Goal: Contribute content

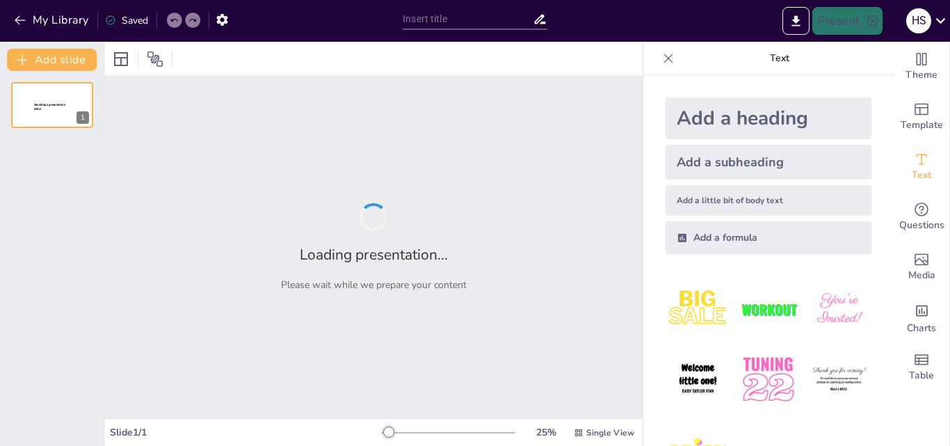
type input "Formulation Challenges in Creating Pediatric-Friendly Medications"
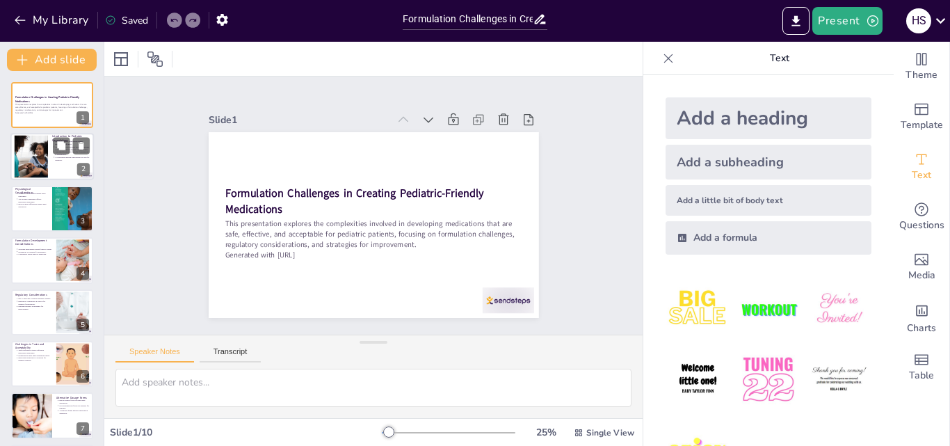
click at [57, 161] on div at bounding box center [51, 157] width 83 height 47
type textarea "Off-label use refers to the practice of prescribing medications for indications…"
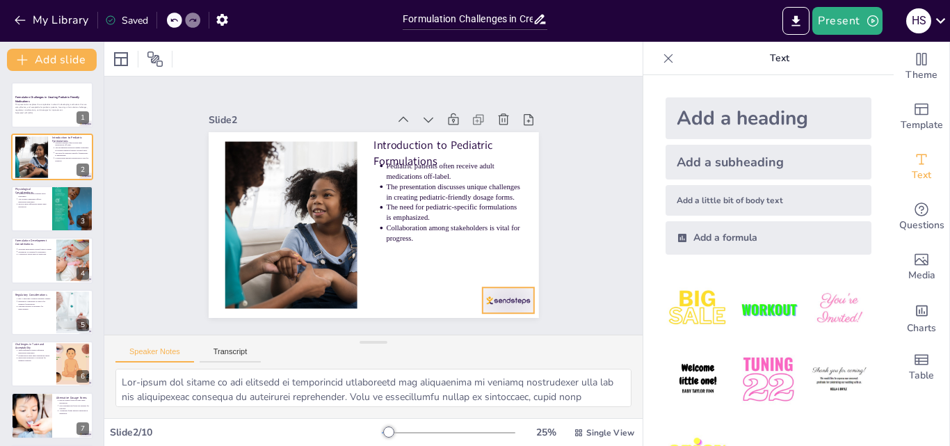
click at [383, 341] on div at bounding box center [359, 370] width 48 height 58
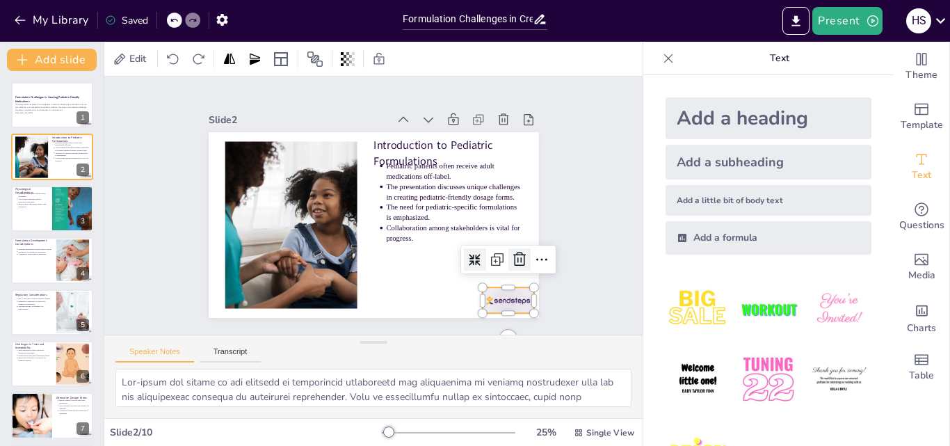
click at [442, 338] on icon at bounding box center [431, 350] width 24 height 24
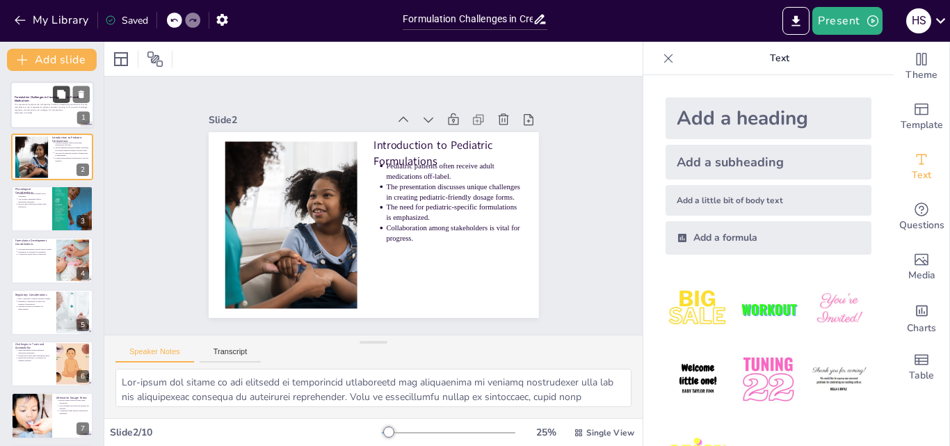
click at [61, 102] on button at bounding box center [61, 94] width 17 height 17
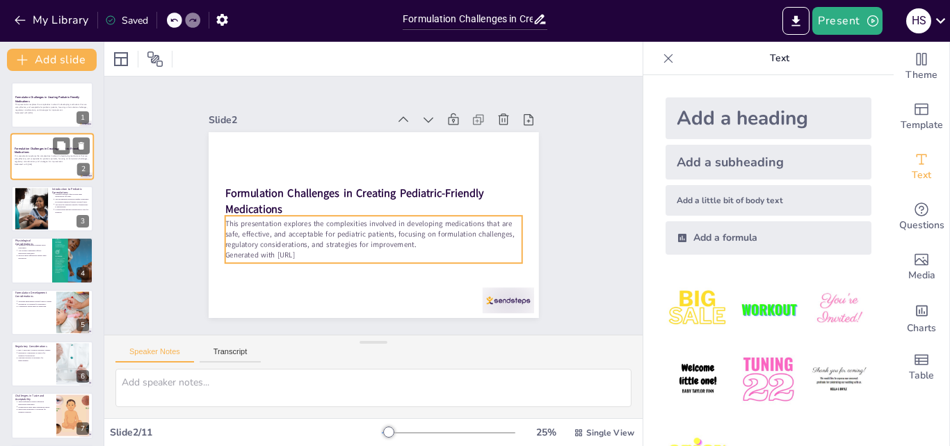
click at [33, 161] on p "This presentation explores the complexities involved in developing medications …" at bounding box center [52, 159] width 75 height 8
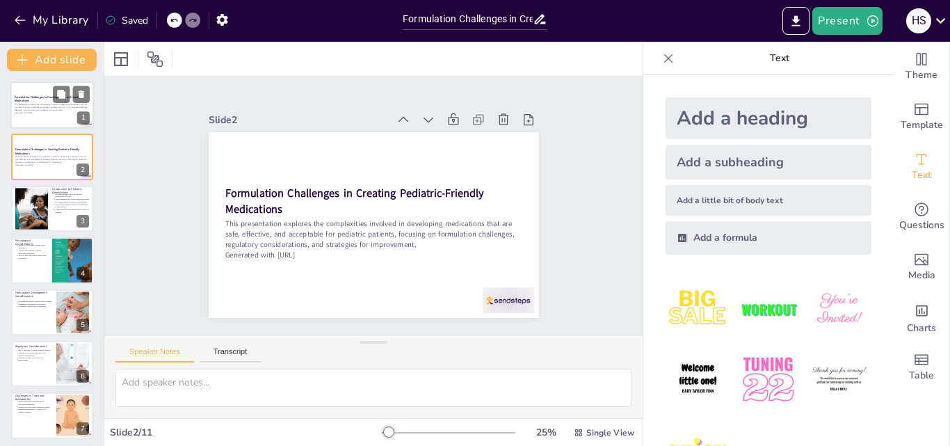
click at [30, 111] on p "This presentation explores the complexities involved in developing medications …" at bounding box center [52, 108] width 75 height 8
click at [79, 95] on icon at bounding box center [82, 94] width 6 height 8
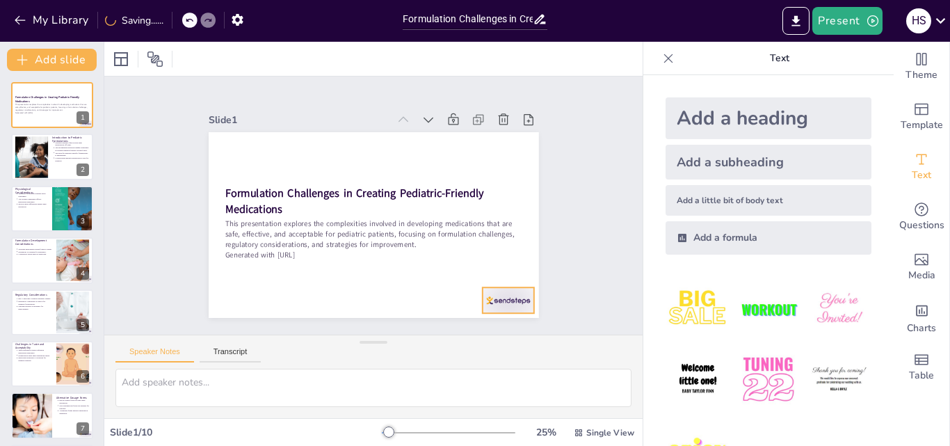
click at [484, 317] on div at bounding box center [472, 337] width 57 height 40
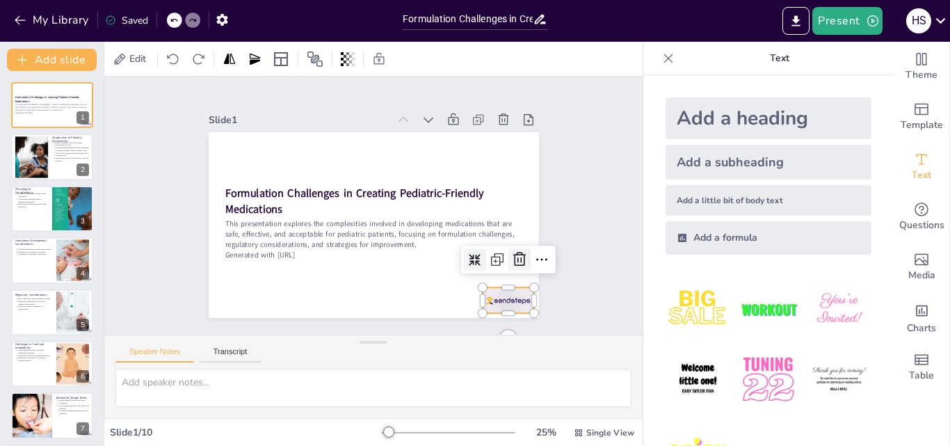
click at [496, 303] on icon at bounding box center [485, 314] width 22 height 22
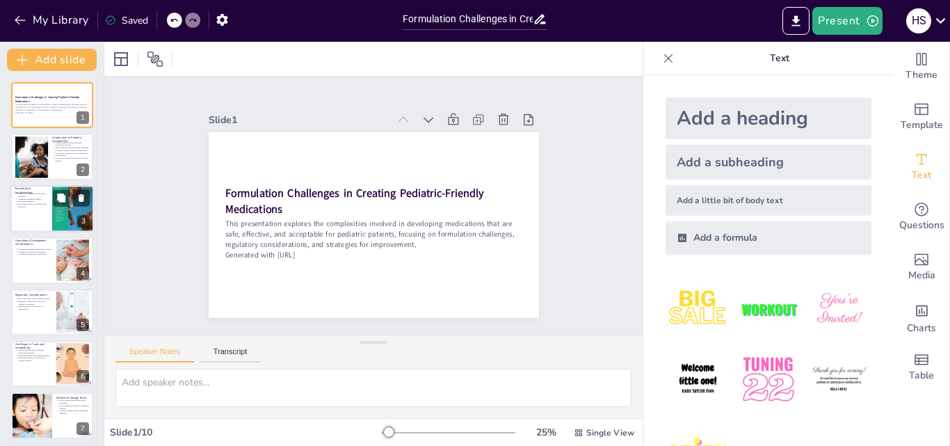
click at [30, 202] on p "Physiological differences impact drug absorption." at bounding box center [32, 205] width 31 height 6
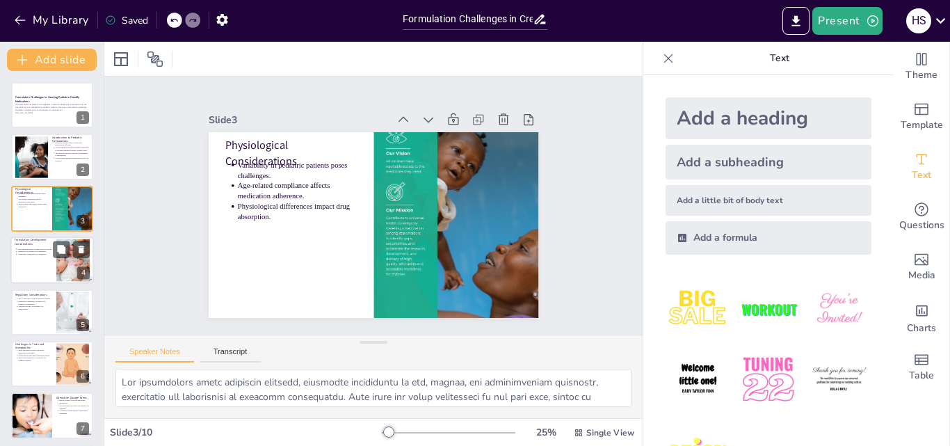
click at [24, 262] on div at bounding box center [51, 260] width 83 height 47
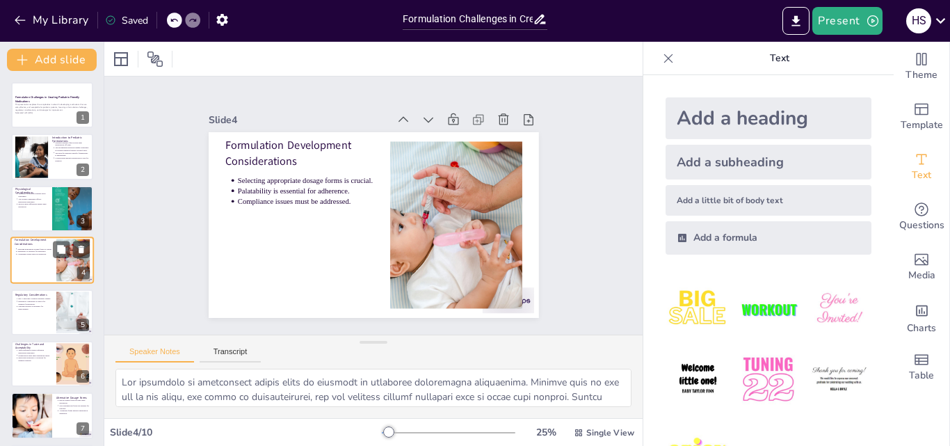
scroll to position [2, 0]
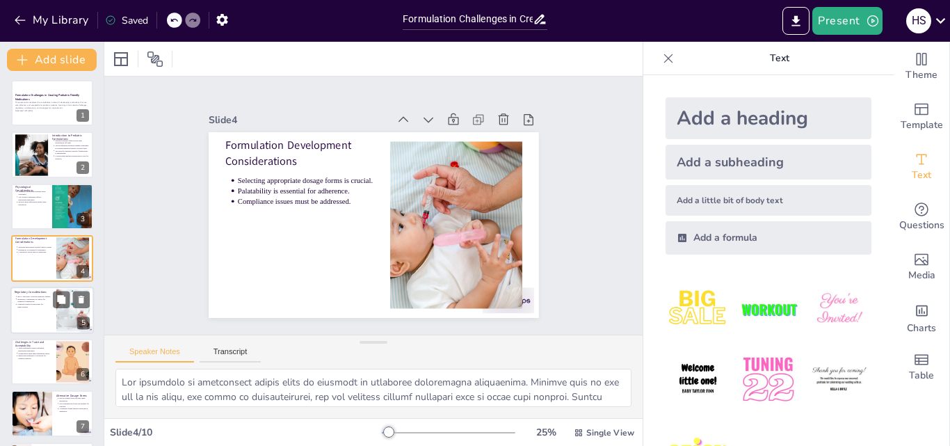
click at [22, 312] on div at bounding box center [51, 310] width 83 height 47
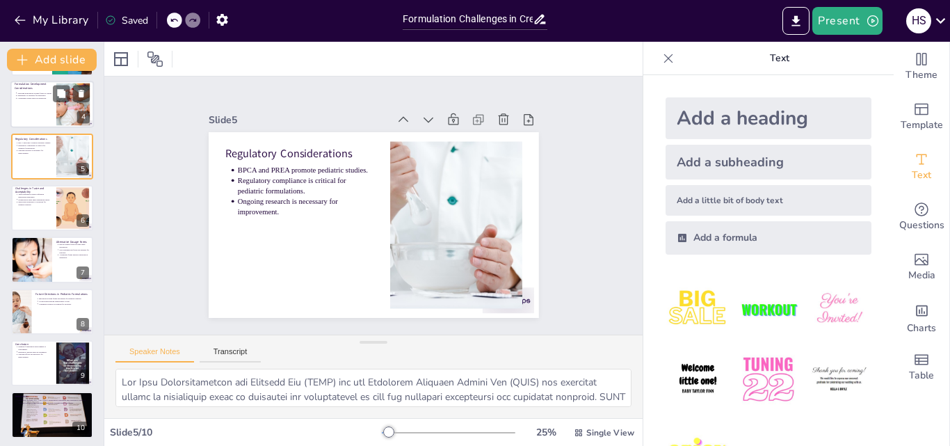
scroll to position [159, 0]
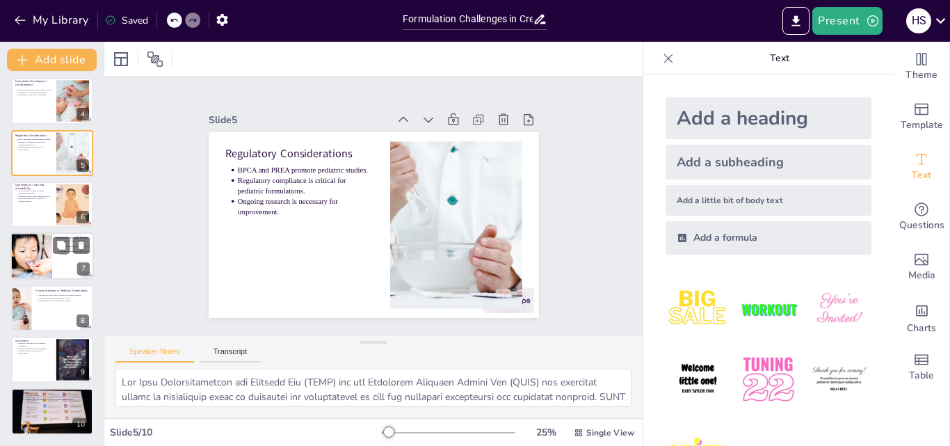
click at [36, 249] on div at bounding box center [31, 256] width 71 height 47
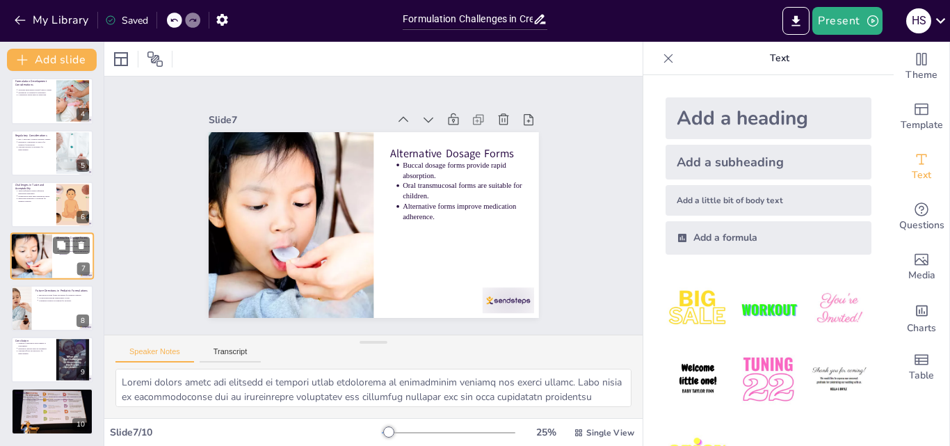
scroll to position [157, 0]
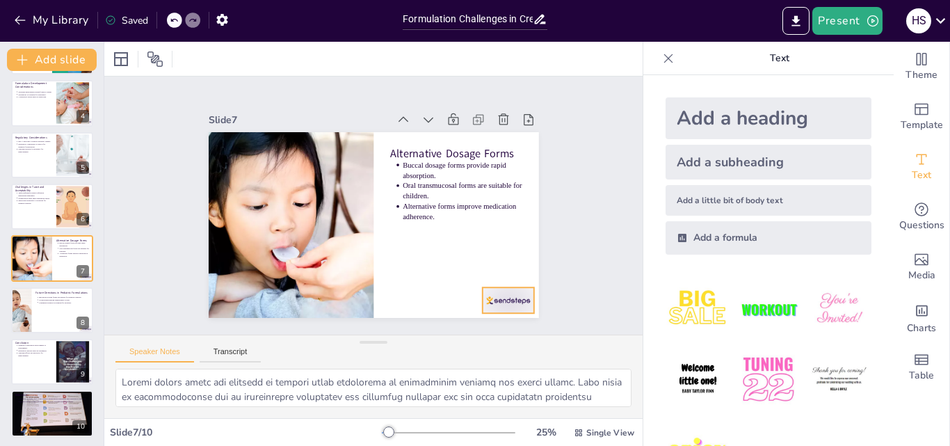
click at [364, 338] on div at bounding box center [341, 367] width 45 height 58
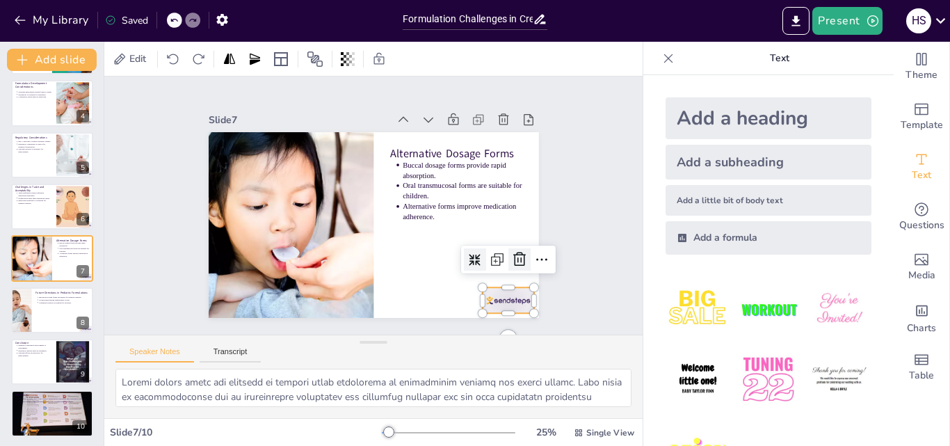
click at [510, 279] on icon at bounding box center [504, 288] width 19 height 19
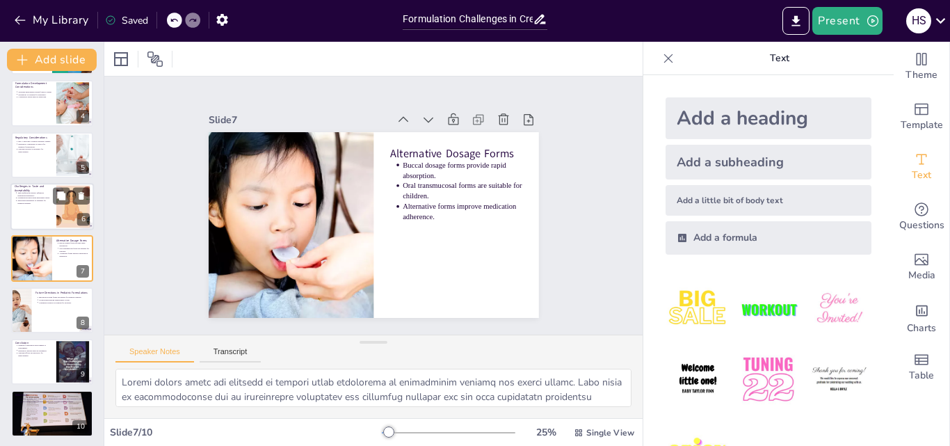
click at [45, 208] on div at bounding box center [51, 206] width 83 height 47
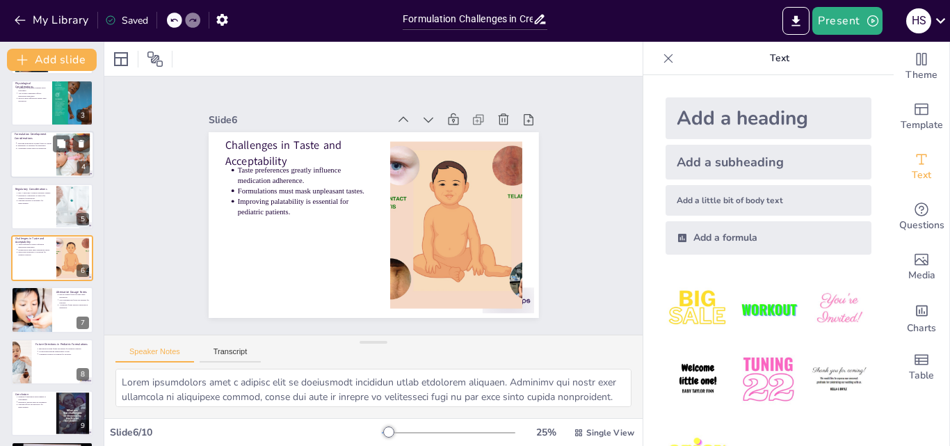
click at [35, 162] on div at bounding box center [51, 154] width 83 height 47
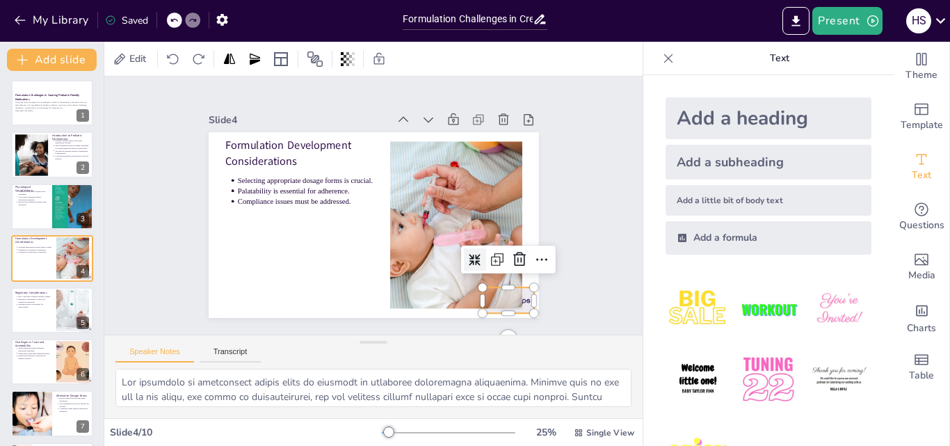
click at [518, 303] on div "Formulation Development Considerations Selecting appropriate dosage forms is cr…" at bounding box center [362, 221] width 376 height 344
click at [506, 291] on icon at bounding box center [495, 301] width 21 height 21
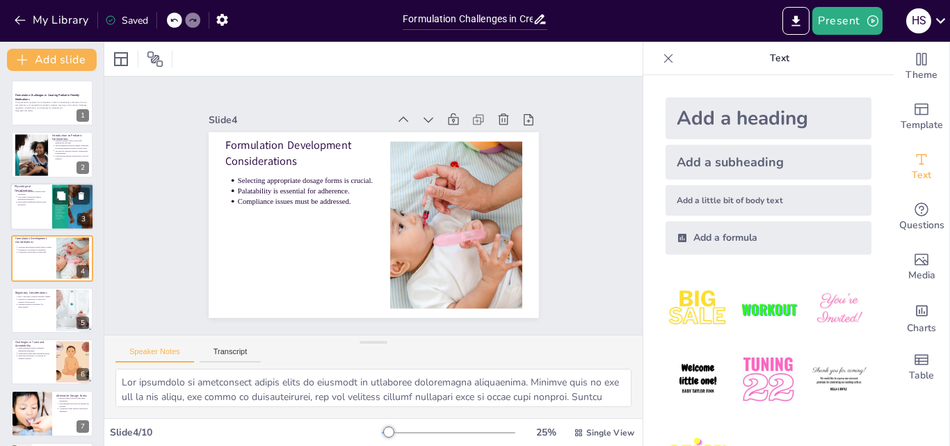
click at [37, 207] on div at bounding box center [51, 206] width 83 height 47
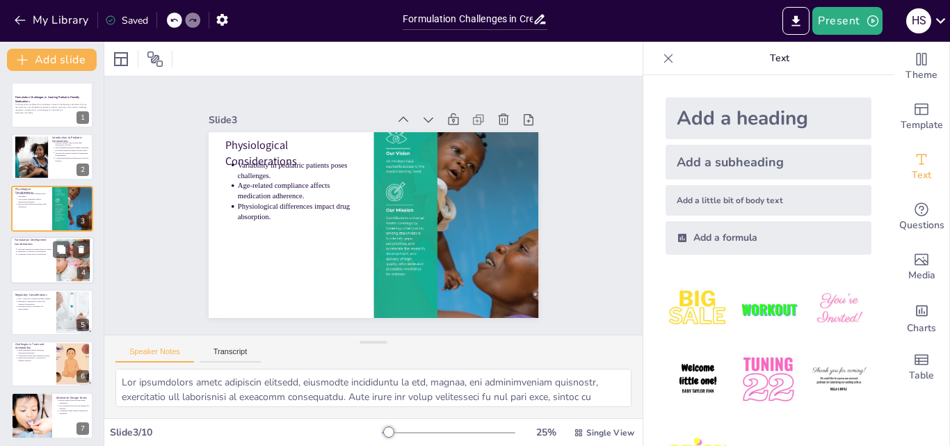
click at [44, 257] on div "Selecting appropriate dosage forms is crucial. Palatability is essential for ad…" at bounding box center [34, 252] width 38 height 12
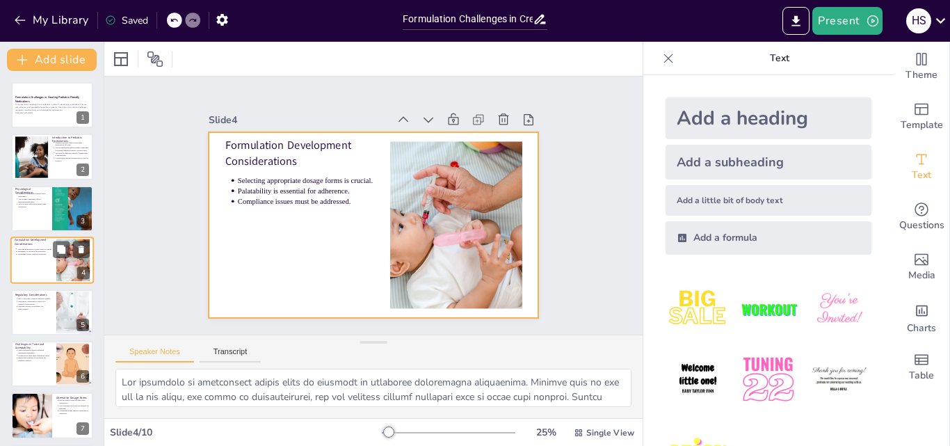
scroll to position [2, 0]
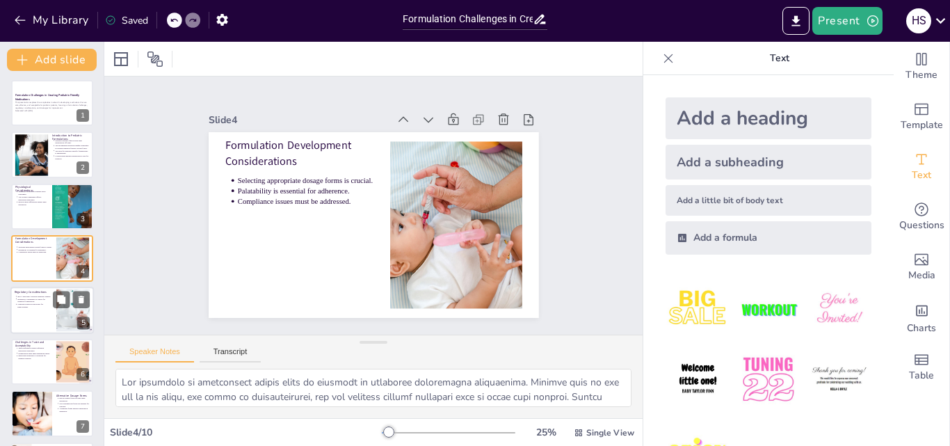
click at [24, 301] on p "Regulatory compliance is critical for pediatric formulations." at bounding box center [34, 301] width 35 height 6
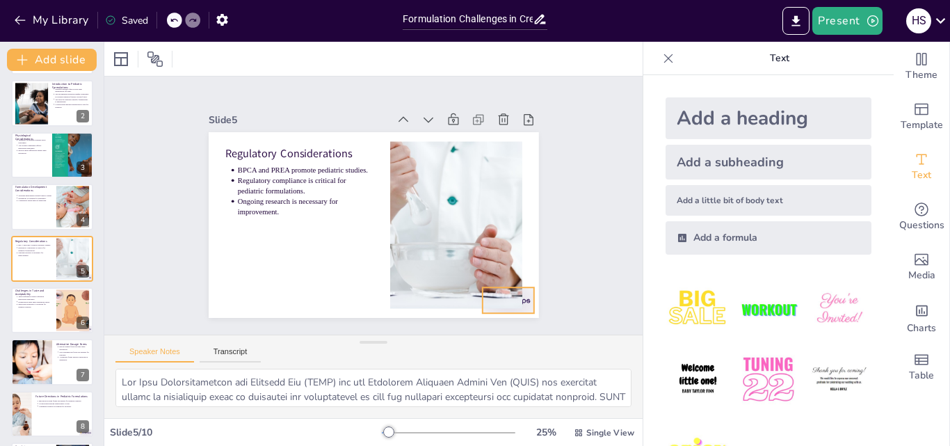
click at [501, 317] on div at bounding box center [472, 337] width 57 height 40
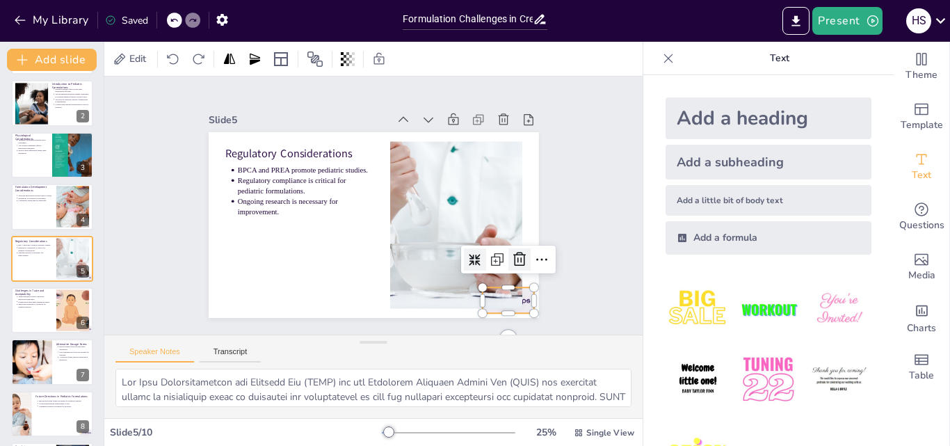
click at [506, 291] on icon at bounding box center [495, 301] width 21 height 21
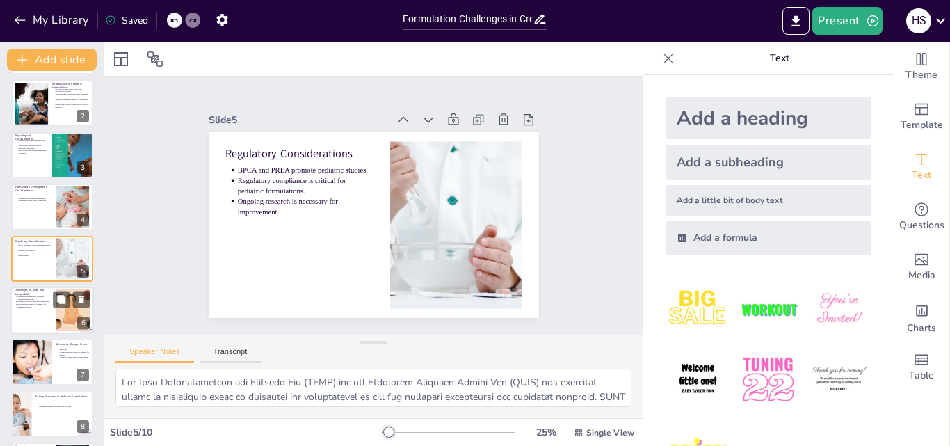
scroll to position [159, 0]
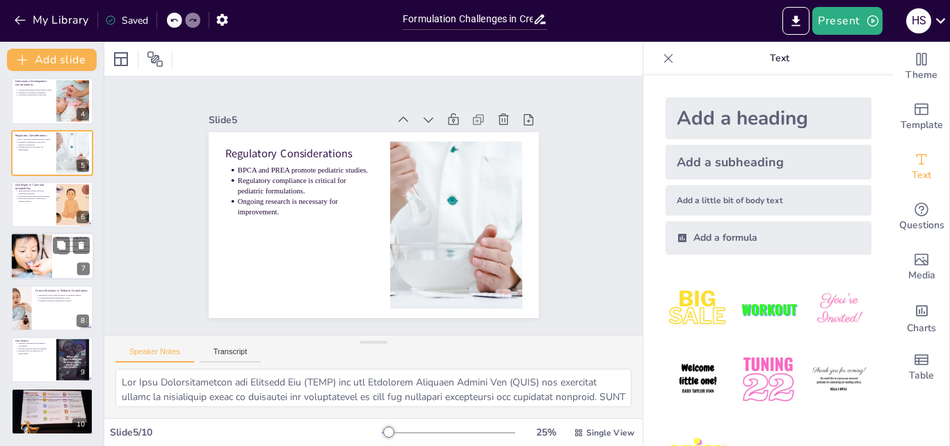
click at [31, 248] on div at bounding box center [31, 256] width 71 height 47
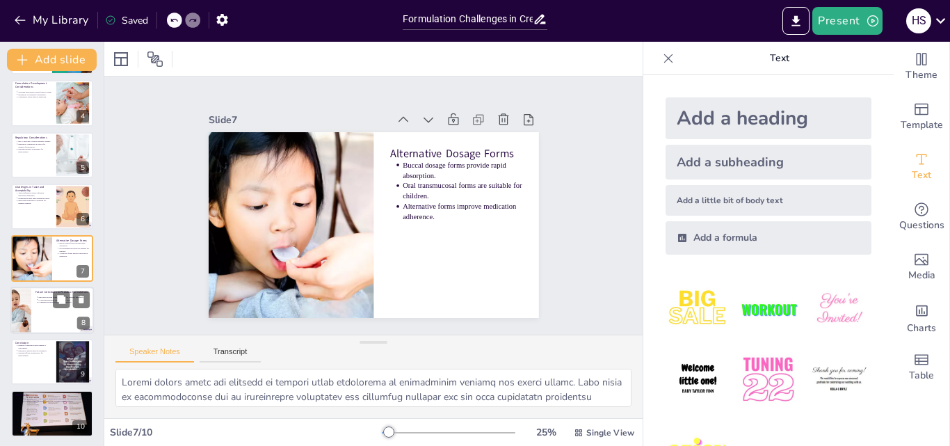
click at [31, 311] on div at bounding box center [20, 310] width 71 height 47
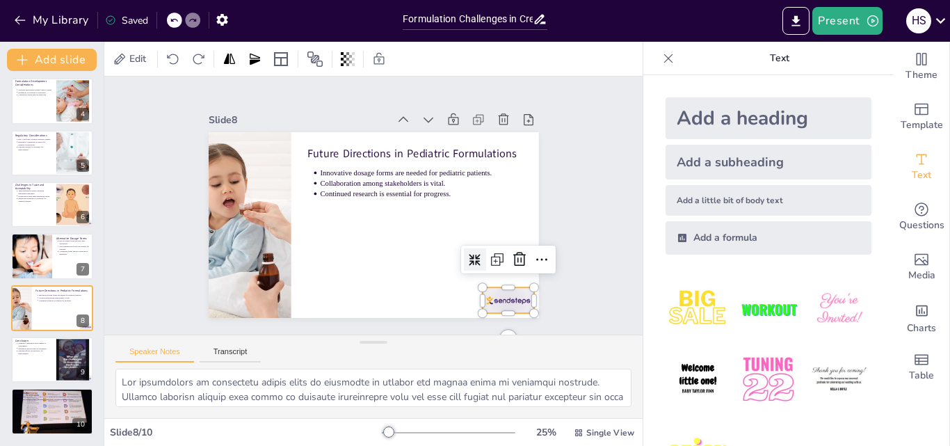
click at [487, 325] on div at bounding box center [458, 347] width 58 height 45
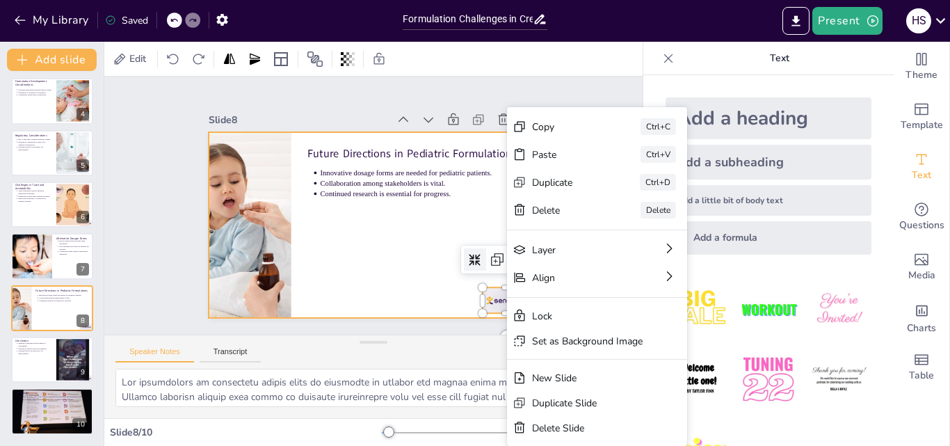
click at [436, 284] on div at bounding box center [372, 224] width 348 height 219
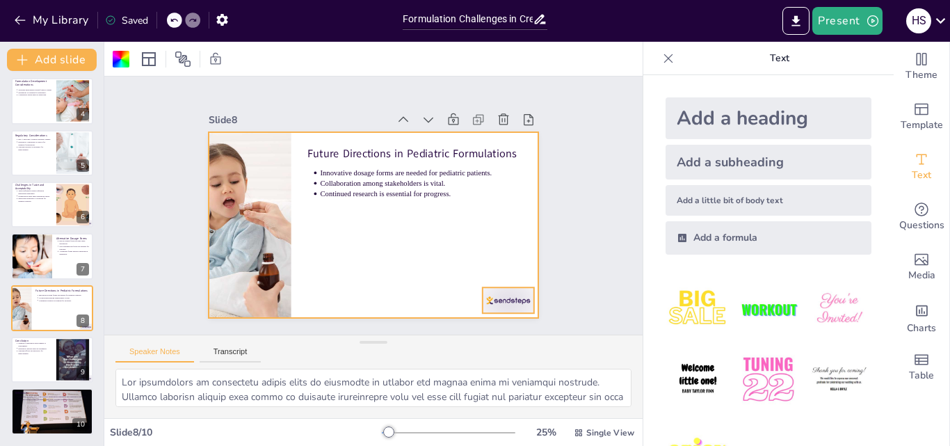
click at [495, 317] on div at bounding box center [472, 337] width 57 height 40
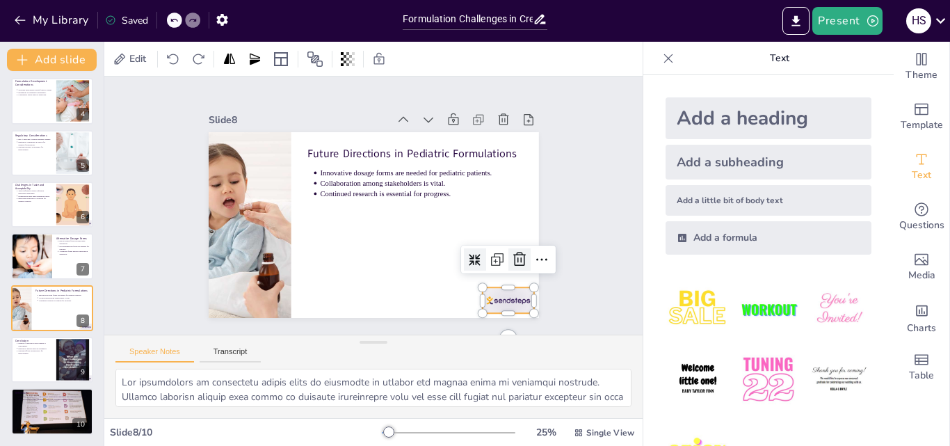
click at [506, 291] on icon at bounding box center [495, 301] width 21 height 21
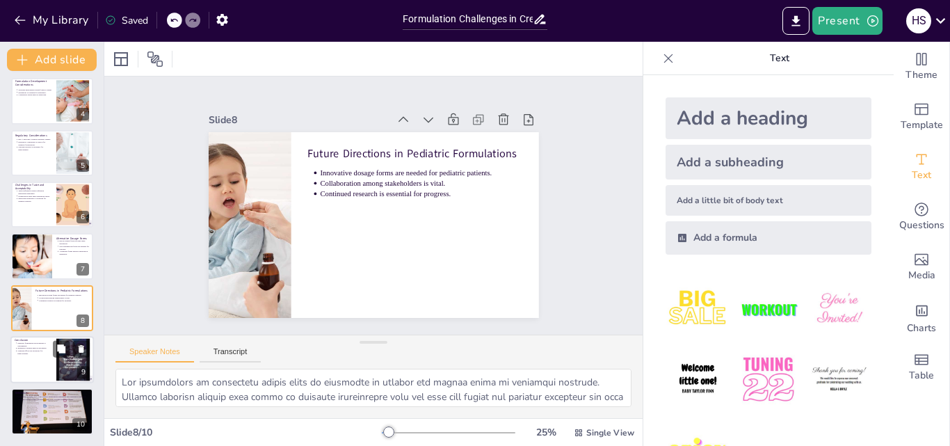
click at [20, 353] on p "Ongoing efforts are necessary for improvement." at bounding box center [34, 353] width 35 height 6
type textarea "The development of pediatric-friendly medications is fraught with challenges th…"
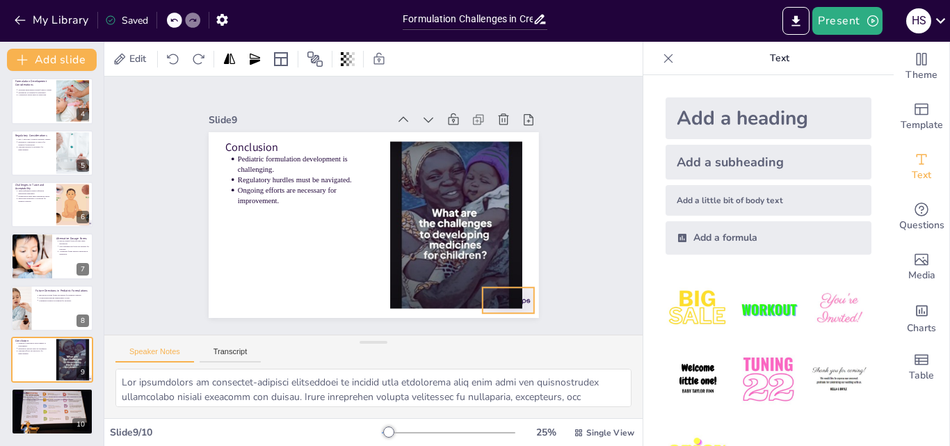
click at [501, 317] on div at bounding box center [472, 337] width 57 height 40
click at [505, 279] on icon at bounding box center [504, 288] width 19 height 19
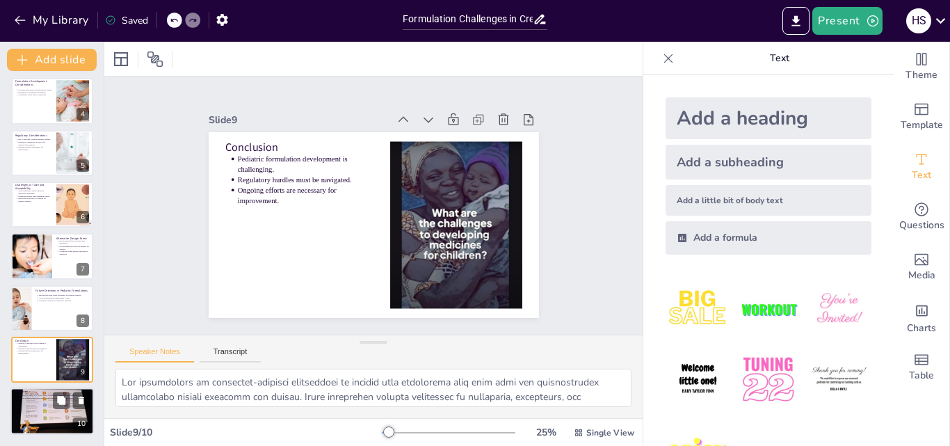
click at [37, 408] on div at bounding box center [52, 411] width 88 height 47
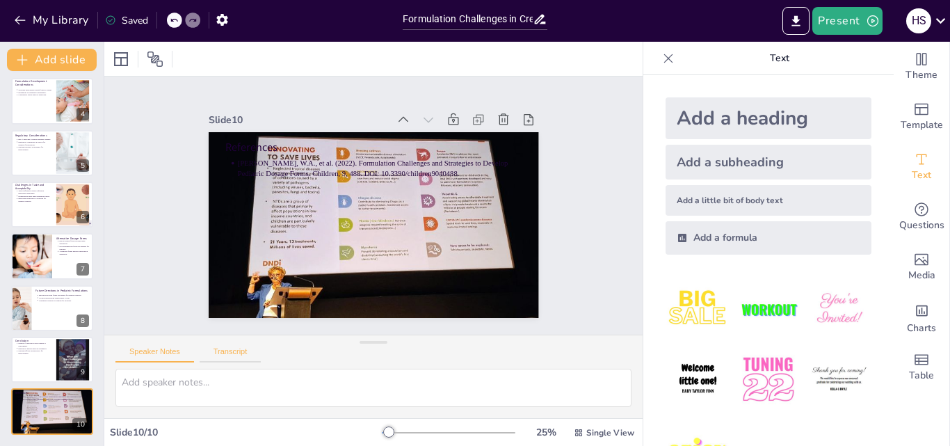
click at [230, 351] on button "Transcript" at bounding box center [231, 354] width 62 height 15
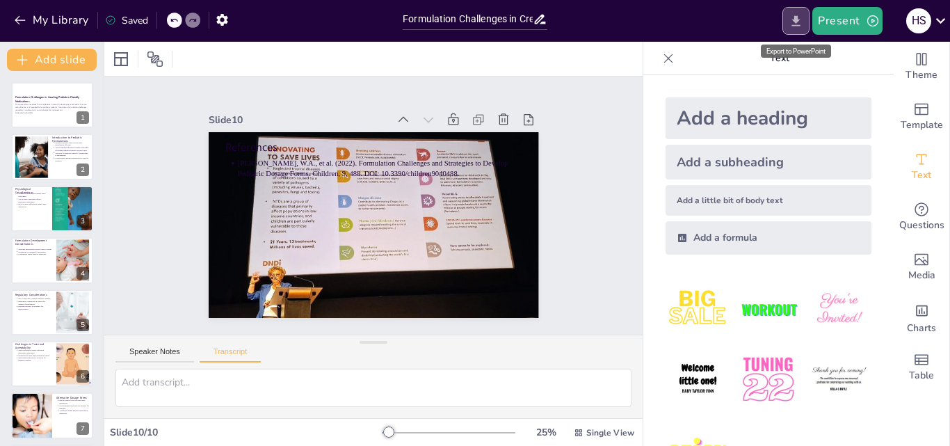
click at [795, 20] on icon "Export to PowerPoint" at bounding box center [796, 20] width 8 height 10
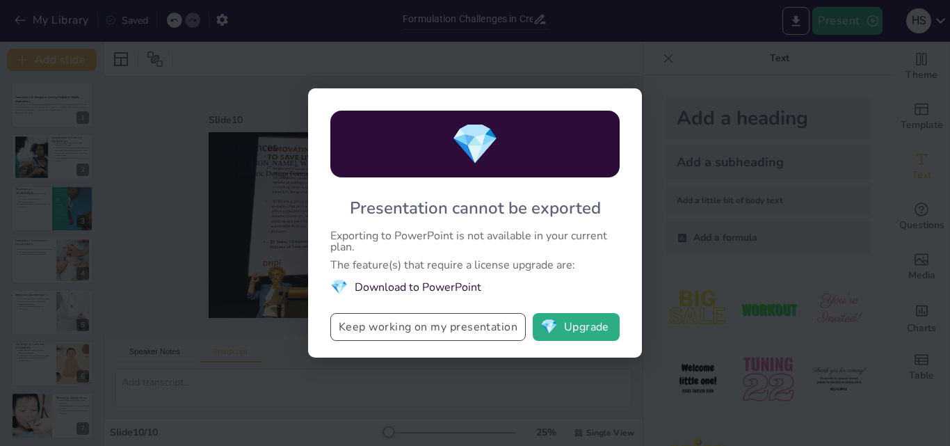
click at [452, 327] on button "Keep working on my presentation" at bounding box center [427, 327] width 195 height 28
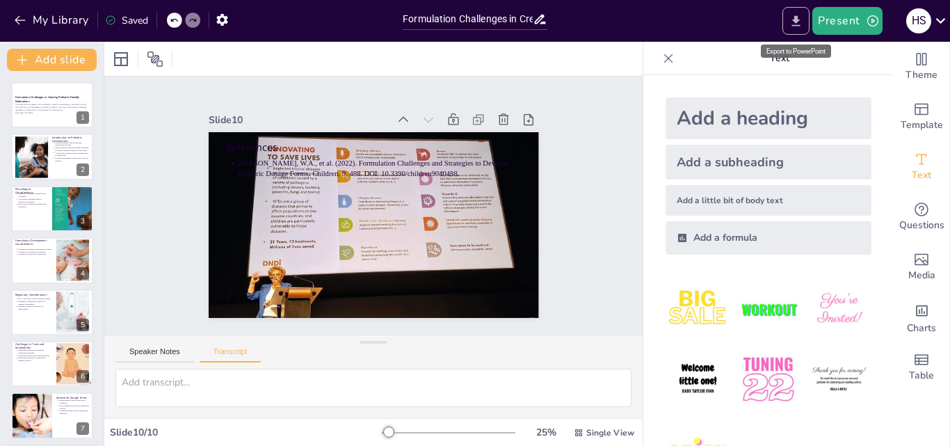
click at [792, 20] on icon "Export to PowerPoint" at bounding box center [796, 21] width 15 height 15
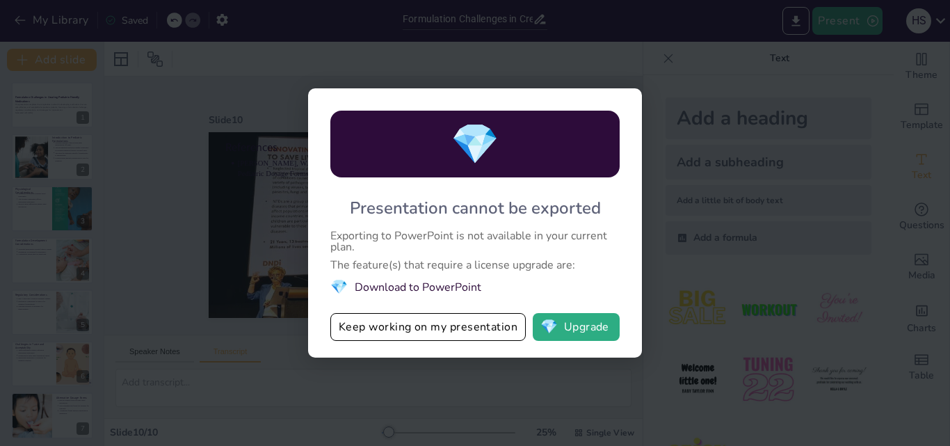
click at [673, 184] on div "💎 Presentation cannot be exported Exporting to PowerPoint is not available in y…" at bounding box center [475, 223] width 950 height 446
